Goal: Task Accomplishment & Management: Manage account settings

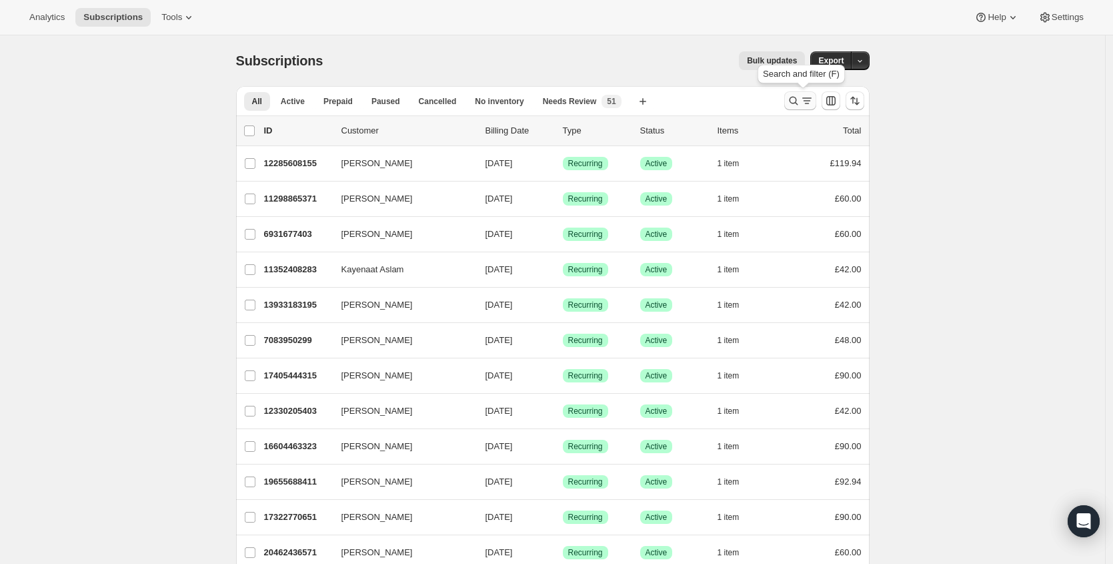
click at [792, 102] on icon "Search and filter results" at bounding box center [793, 100] width 13 height 13
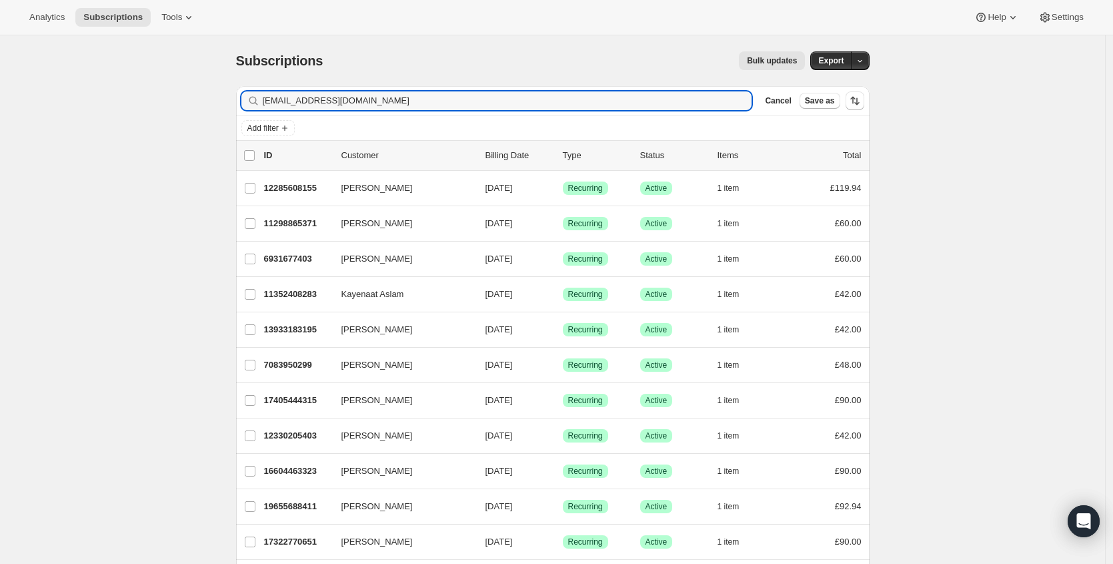
type input "[EMAIL_ADDRESS][DOMAIN_NAME]"
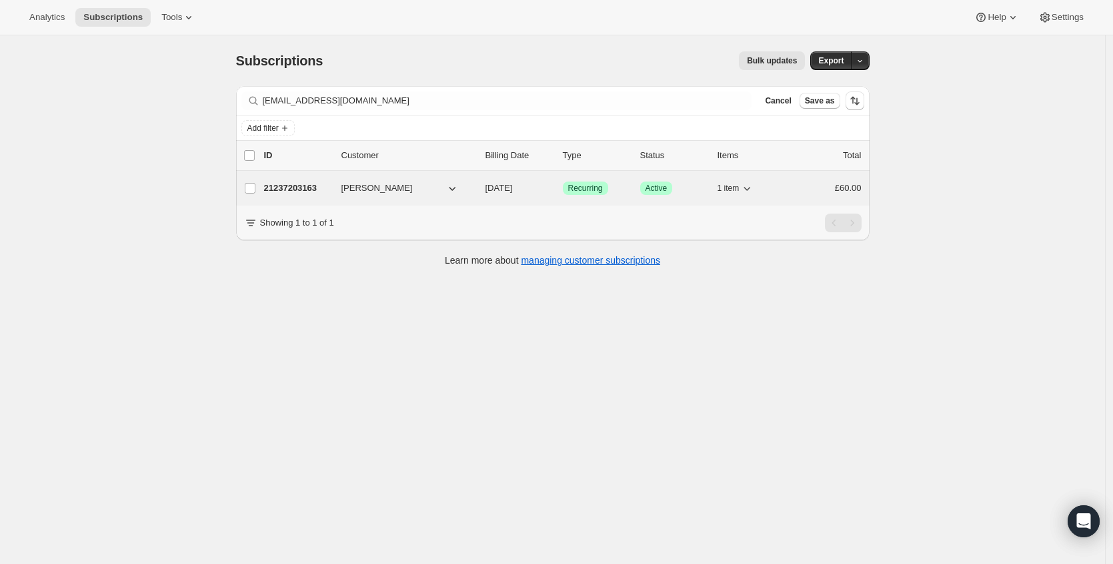
click at [307, 185] on p "21237203163" at bounding box center [297, 187] width 67 height 13
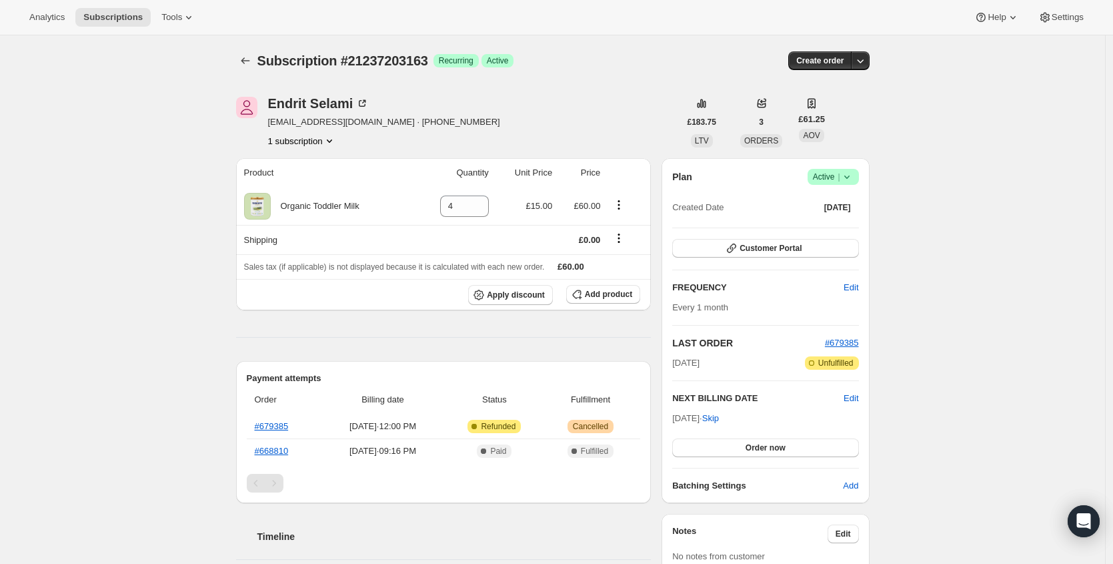
click at [858, 181] on span "Success Active |" at bounding box center [833, 177] width 51 height 16
click at [827, 227] on span "Cancel subscription" at bounding box center [832, 226] width 75 height 10
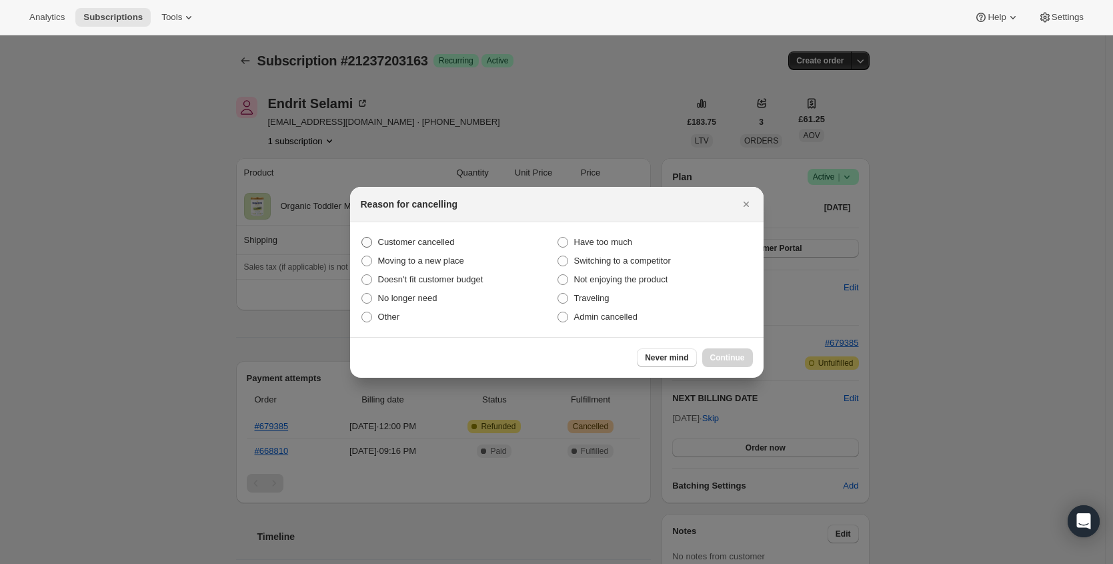
click at [423, 238] on span "Customer cancelled" at bounding box center [416, 242] width 77 height 10
click at [362, 237] on input "Customer cancelled" at bounding box center [362, 237] width 1 height 1
radio input "true"
click at [741, 350] on button "Continue" at bounding box center [727, 357] width 51 height 19
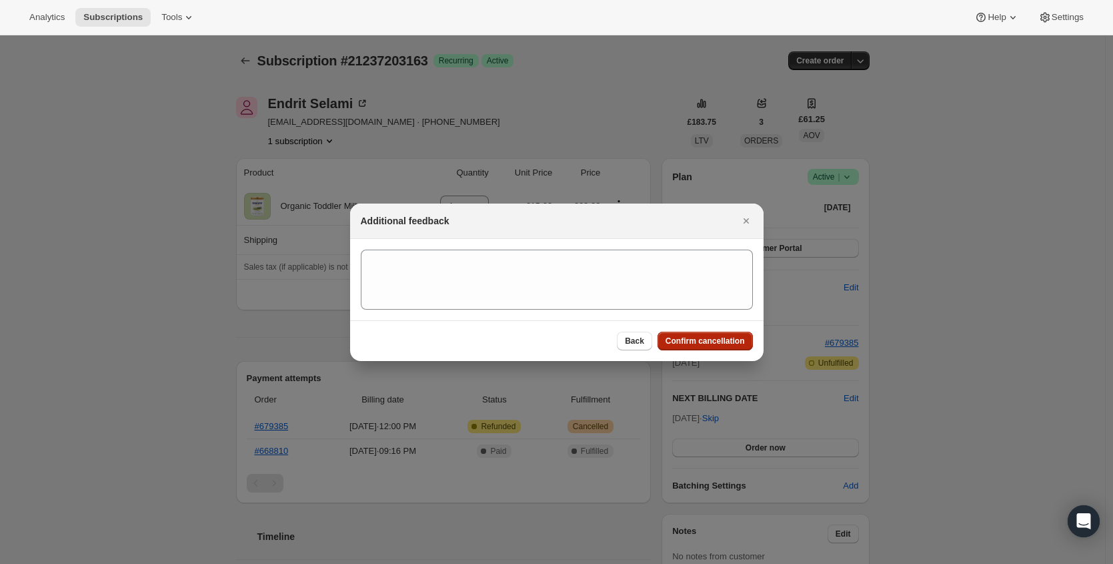
click at [732, 343] on span "Confirm cancellation" at bounding box center [705, 341] width 79 height 11
